Goal: Information Seeking & Learning: Understand process/instructions

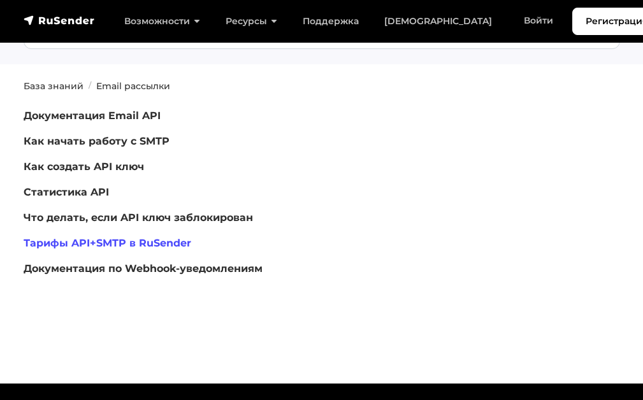
scroll to position [128, 0]
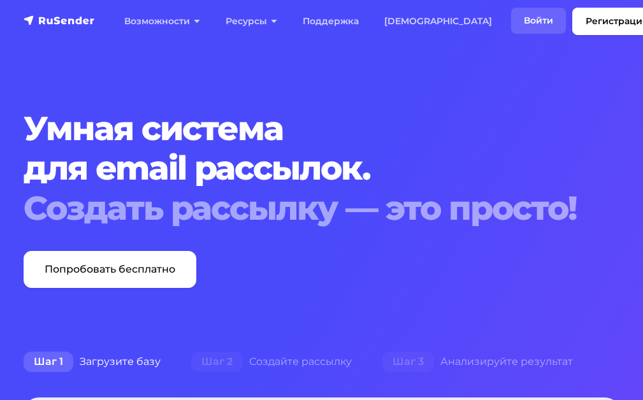
click at [511, 20] on link "Войти" at bounding box center [538, 21] width 55 height 26
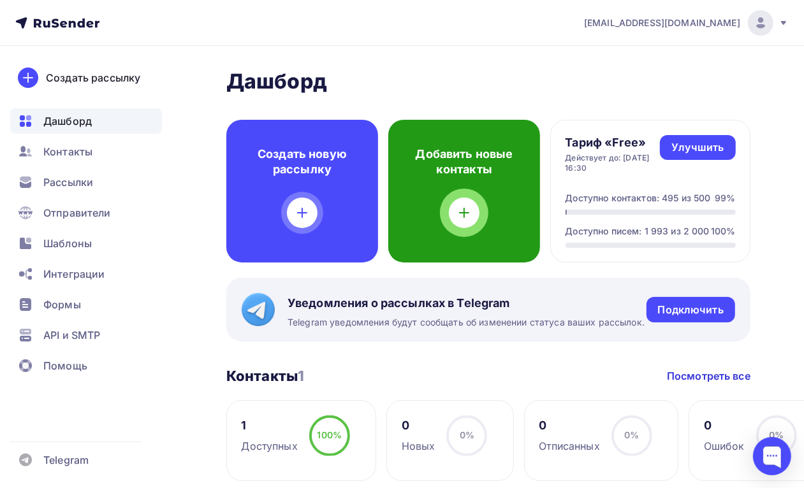
click at [451, 186] on div "Добавить новые контакты" at bounding box center [464, 191] width 152 height 143
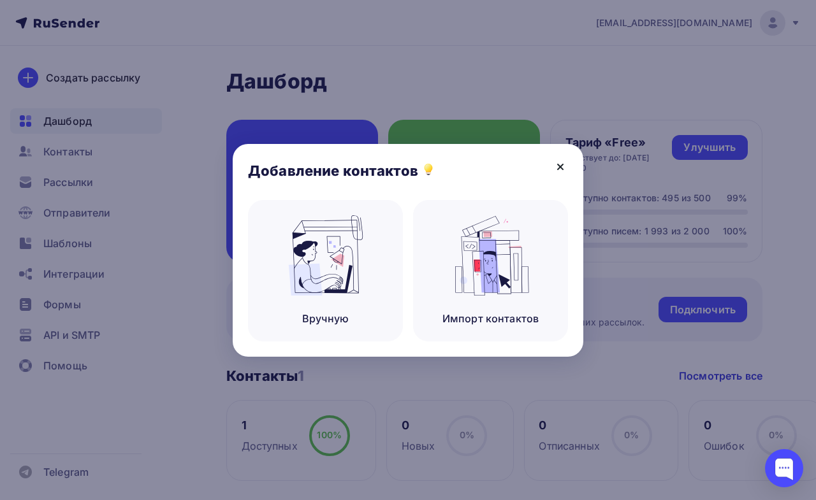
click at [563, 161] on icon at bounding box center [560, 166] width 15 height 15
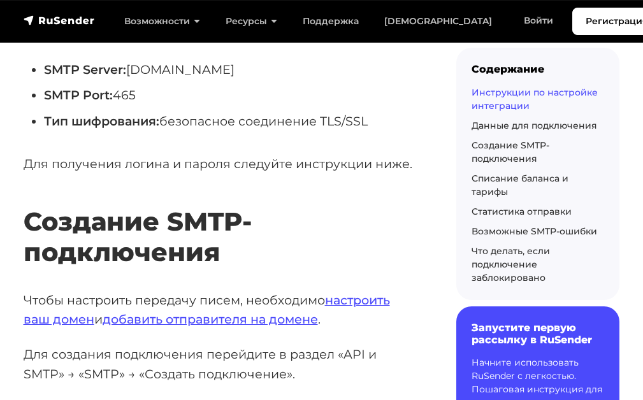
scroll to position [829, 0]
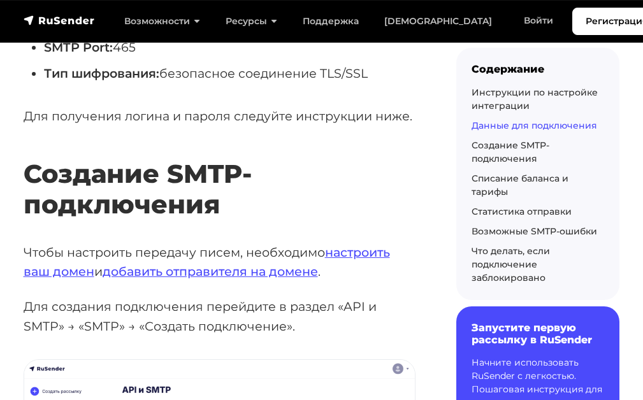
click at [354, 207] on h2 "Создание SMTP-подключения" at bounding box center [220, 170] width 393 height 99
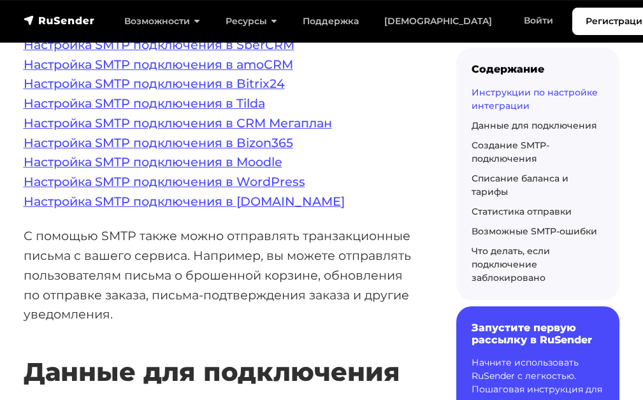
scroll to position [319, 0]
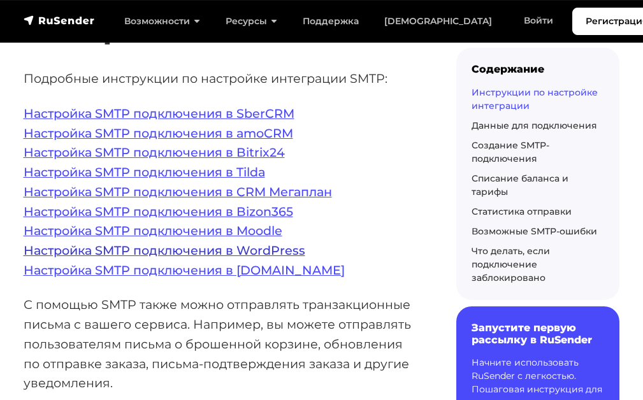
click at [293, 250] on link "Настройка SMTP подключения в WordPress" at bounding box center [165, 250] width 282 height 15
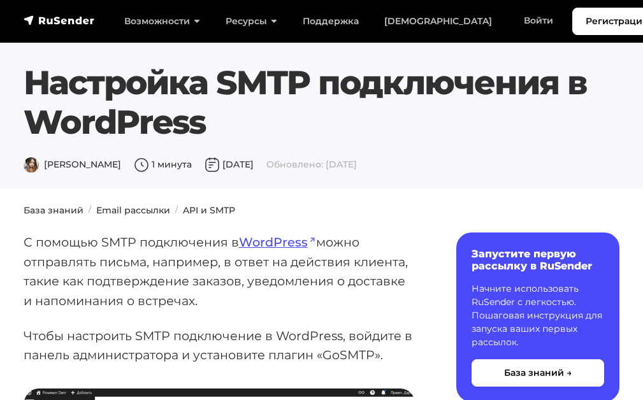
drag, startPoint x: 217, startPoint y: 81, endPoint x: 551, endPoint y: 87, distance: 334.1
click at [563, 88] on h1 "Настройка SMTP подключения в WordPress" at bounding box center [322, 103] width 597 height 80
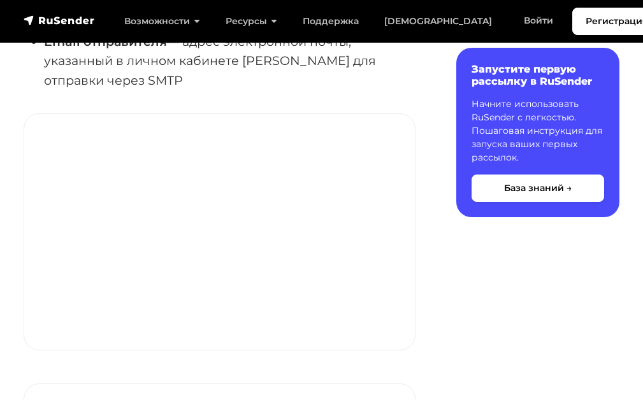
scroll to position [829, 0]
